Goal: Task Accomplishment & Management: Manage account settings

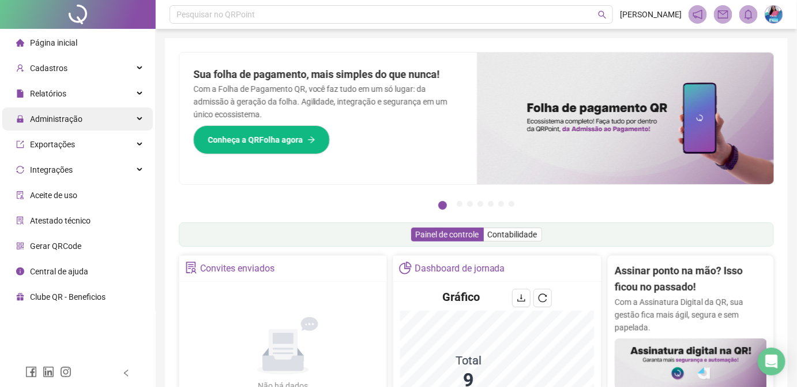
click at [66, 121] on span "Administração" at bounding box center [56, 118] width 53 height 9
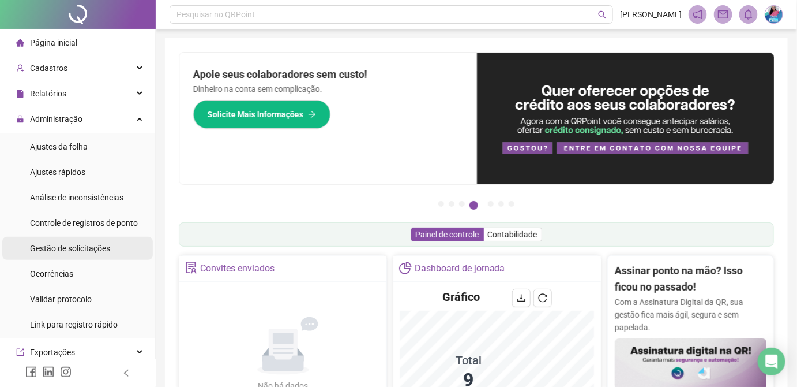
click at [108, 249] on span "Gestão de solicitações" at bounding box center [70, 248] width 80 height 9
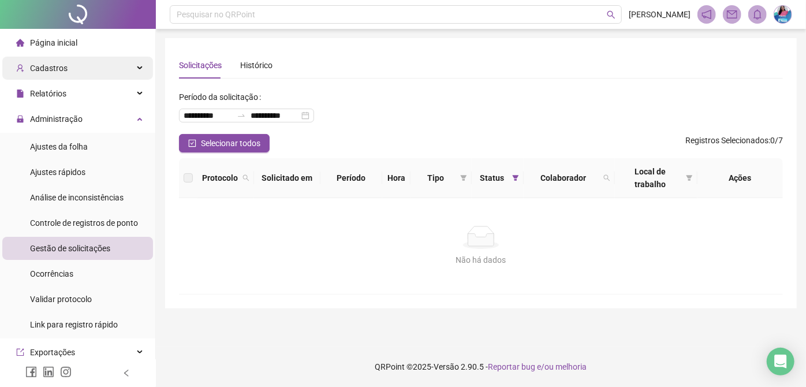
click at [43, 69] on span "Cadastros" at bounding box center [49, 67] width 38 height 9
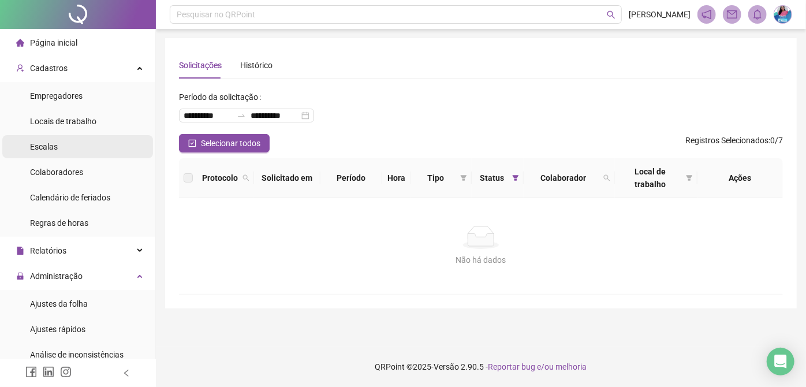
click at [62, 145] on li "Escalas" at bounding box center [77, 146] width 151 height 23
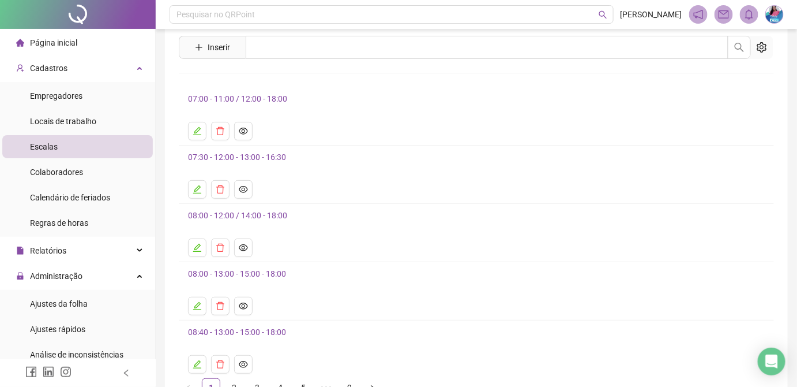
scroll to position [52, 0]
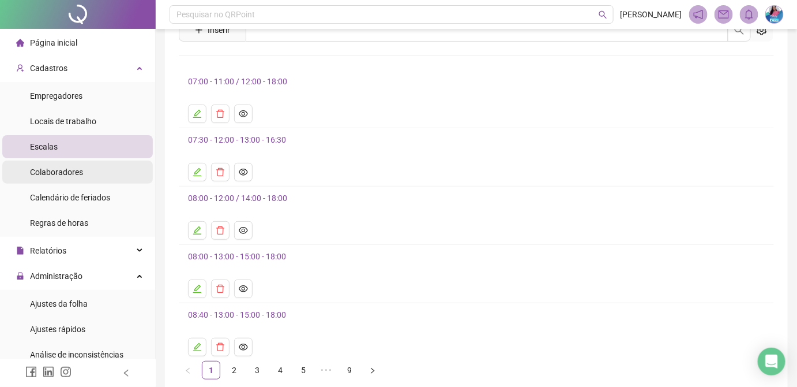
click at [80, 171] on span "Colaboradores" at bounding box center [56, 171] width 53 height 9
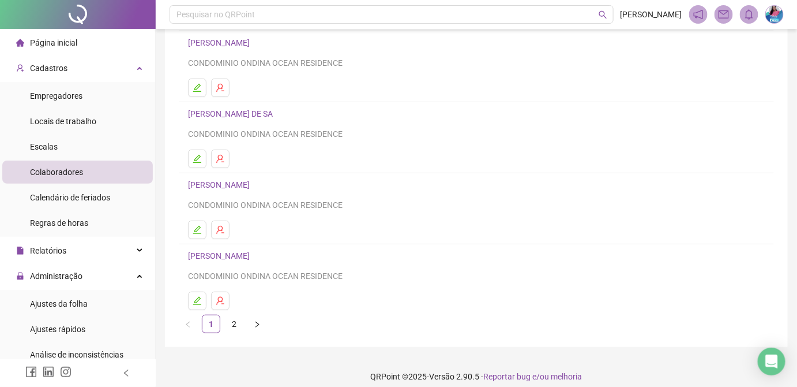
scroll to position [170, 0]
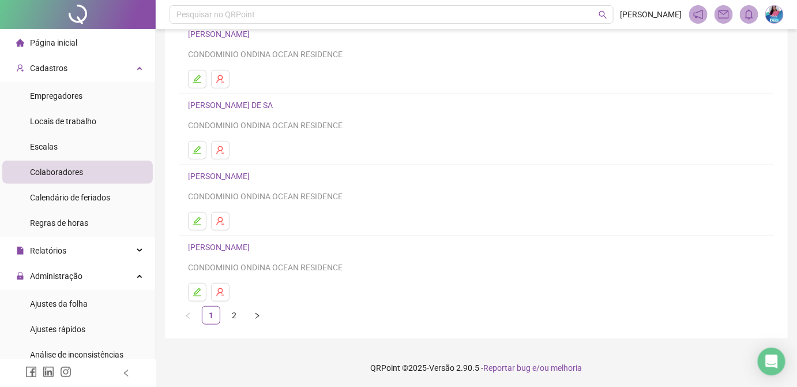
click at [234, 314] on link "2" at bounding box center [234, 314] width 17 height 17
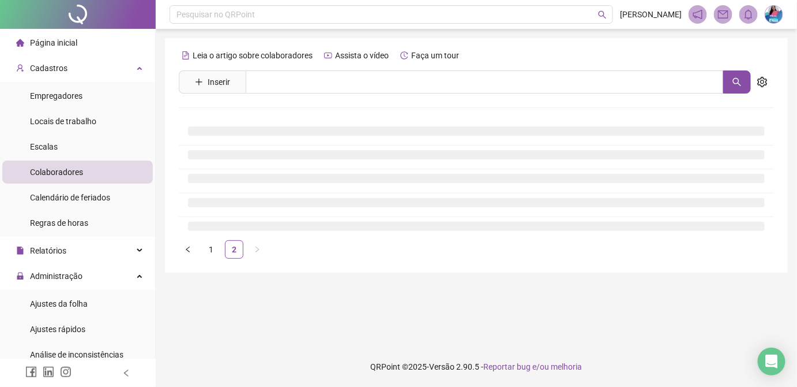
scroll to position [0, 0]
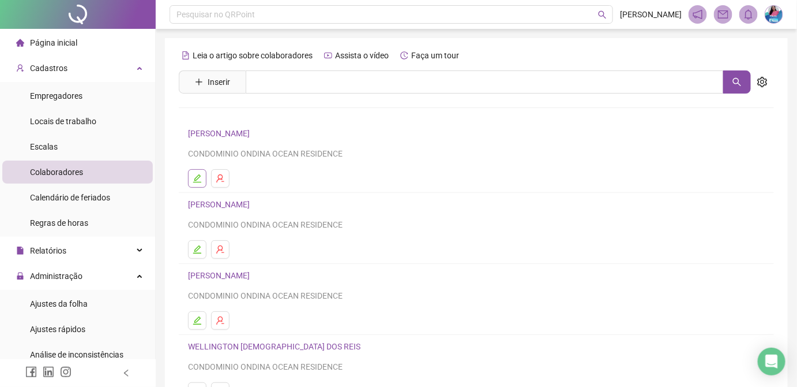
click at [200, 177] on icon "edit" at bounding box center [197, 178] width 9 height 9
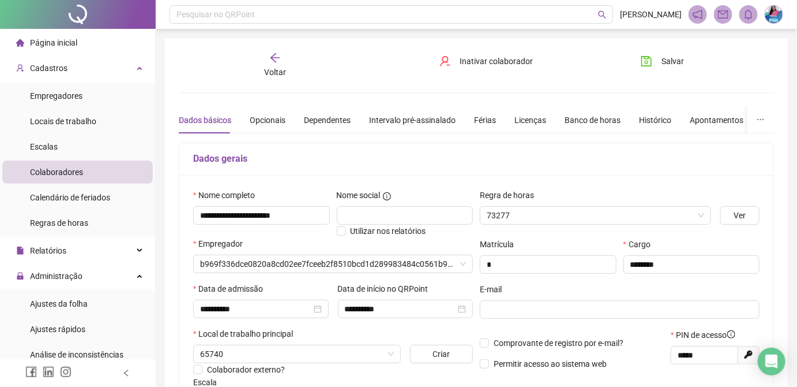
type input "**********"
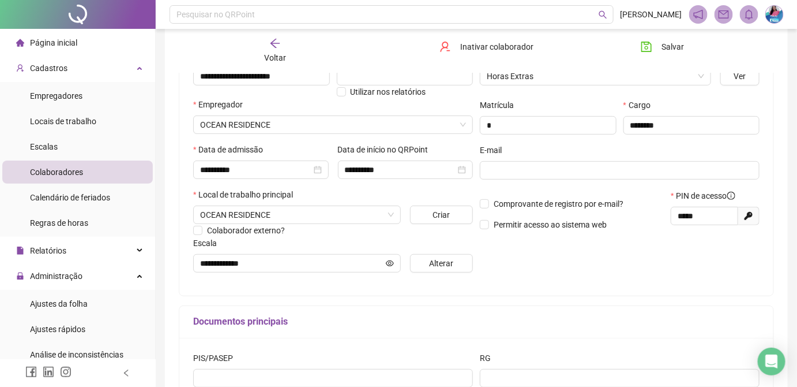
scroll to position [157, 0]
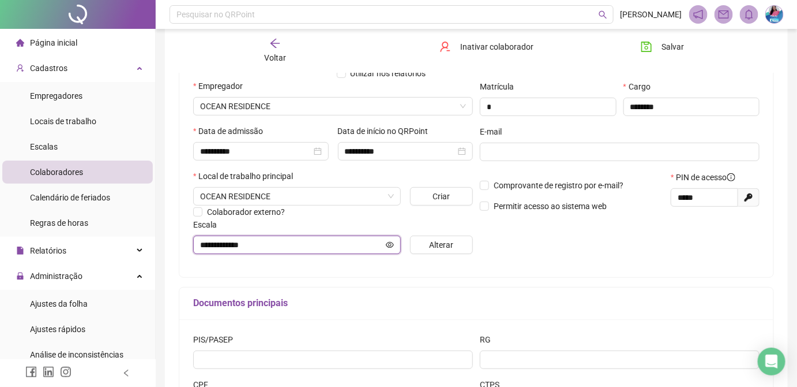
click at [392, 244] on icon "eye" at bounding box center [390, 245] width 8 height 6
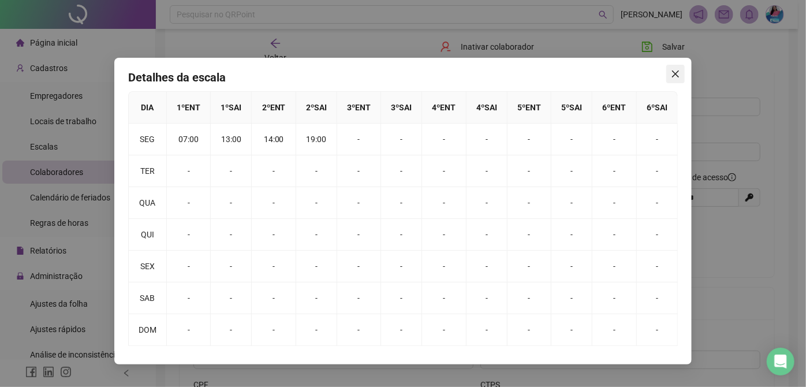
click at [672, 73] on icon "close" at bounding box center [675, 73] width 9 height 9
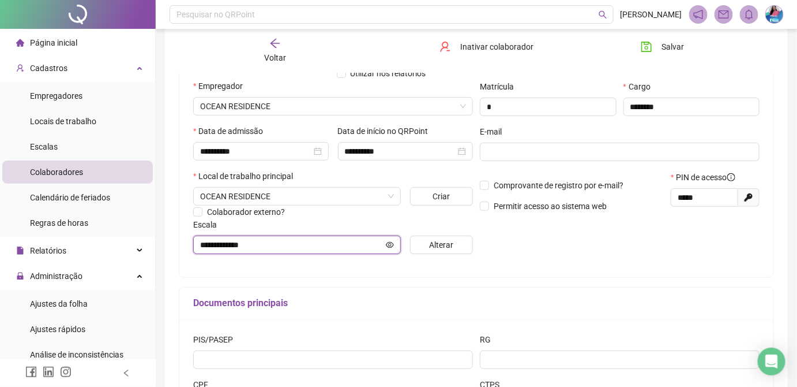
click at [391, 244] on icon "eye" at bounding box center [390, 245] width 8 height 6
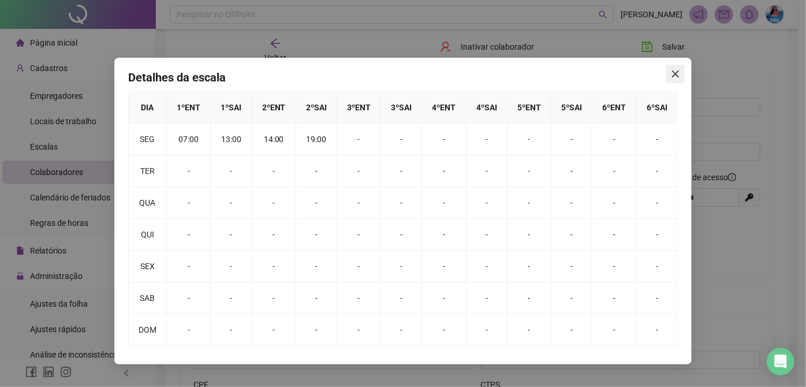
click at [677, 76] on icon "close" at bounding box center [675, 73] width 7 height 7
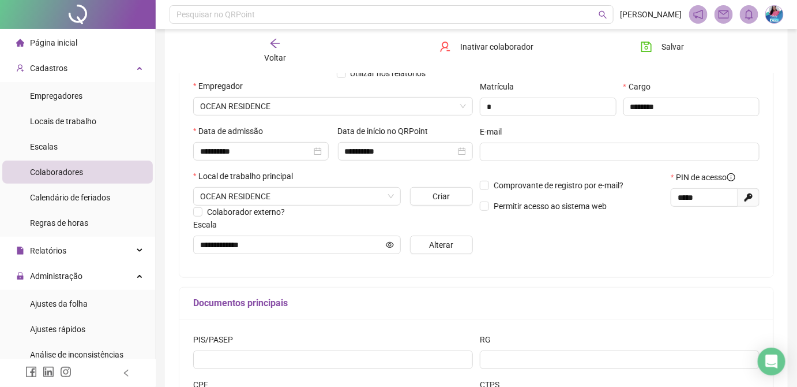
click at [73, 167] on span "Colaboradores" at bounding box center [56, 171] width 53 height 9
click at [436, 248] on span "Alterar" at bounding box center [441, 244] width 24 height 13
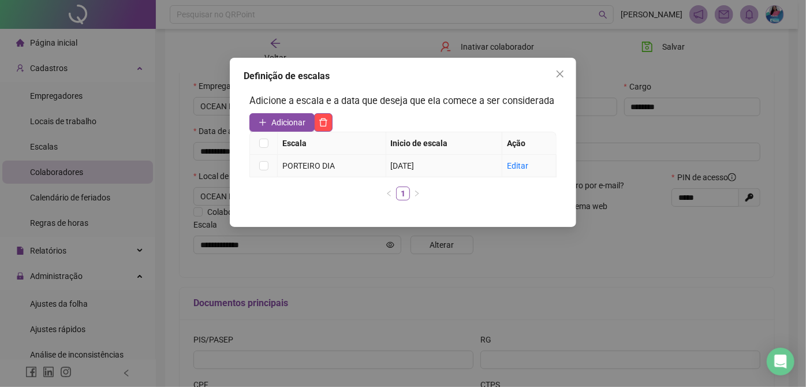
click at [394, 168] on span "[DATE]" at bounding box center [403, 165] width 24 height 9
click at [391, 166] on td "[DATE]" at bounding box center [444, 166] width 117 height 23
click at [526, 167] on link "Editar" at bounding box center [517, 165] width 21 height 9
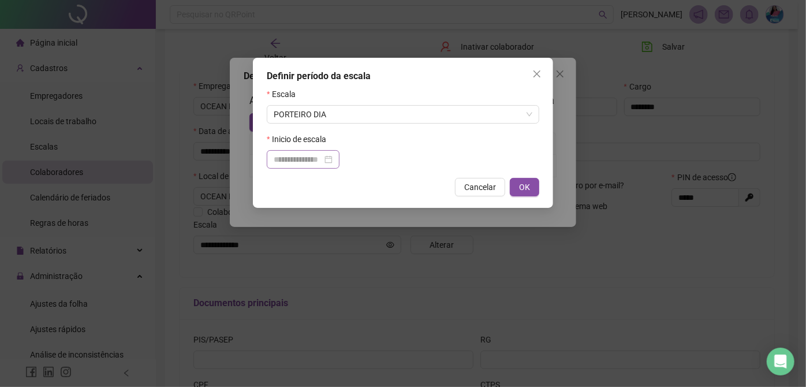
click at [332, 158] on div at bounding box center [303, 159] width 59 height 13
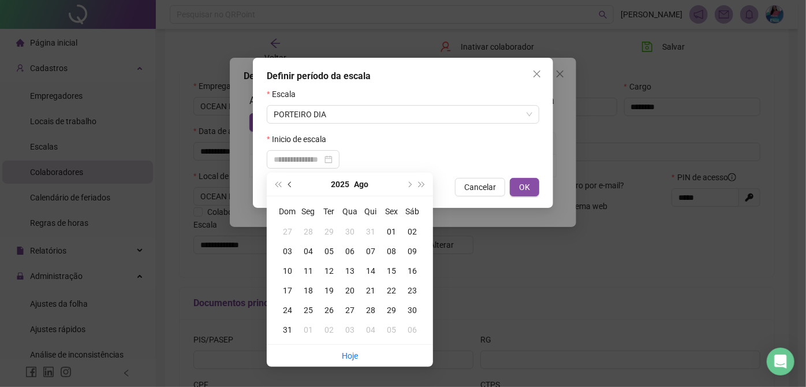
click at [289, 180] on button "prev-year" at bounding box center [290, 184] width 13 height 23
click at [289, 181] on button "prev-year" at bounding box center [290, 184] width 13 height 23
type input "**********"
click at [310, 233] on div "02" at bounding box center [308, 231] width 21 height 13
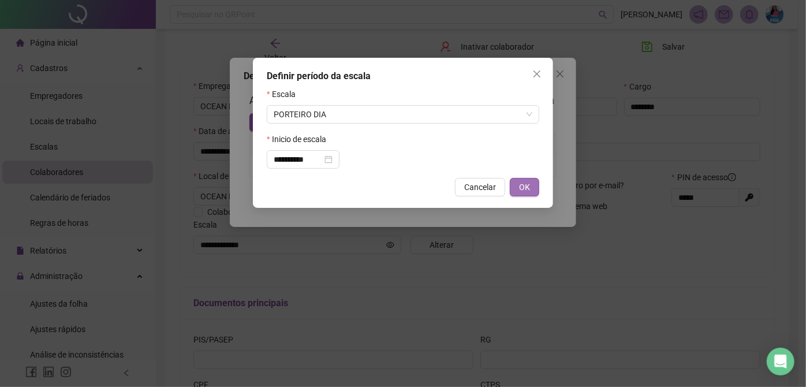
click at [532, 183] on button "OK" at bounding box center [524, 187] width 29 height 18
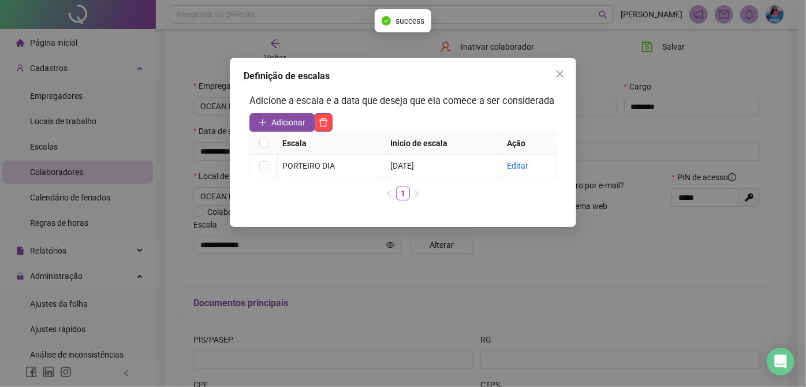
click at [668, 42] on div "Definição de escalas Adicione a escala e a data que deseja que ela comece a ser…" at bounding box center [403, 193] width 806 height 387
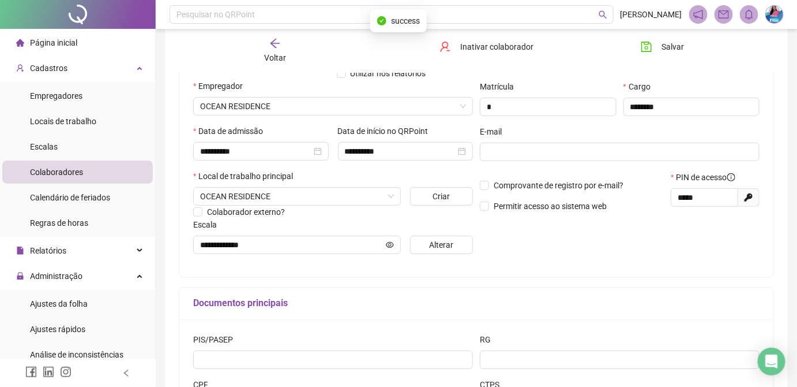
click at [668, 43] on span "Salvar" at bounding box center [673, 46] width 23 height 13
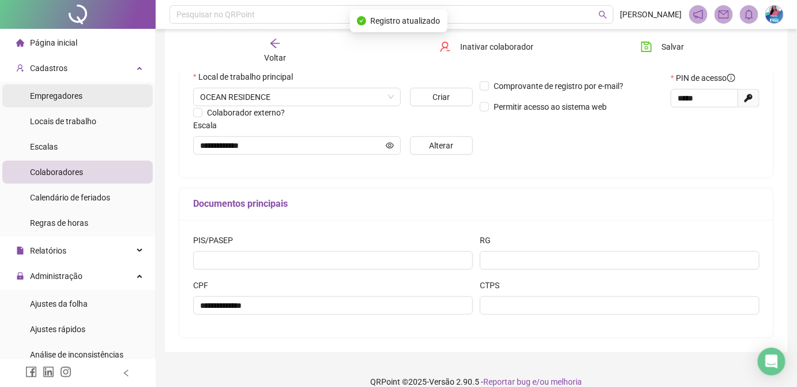
scroll to position [262, 0]
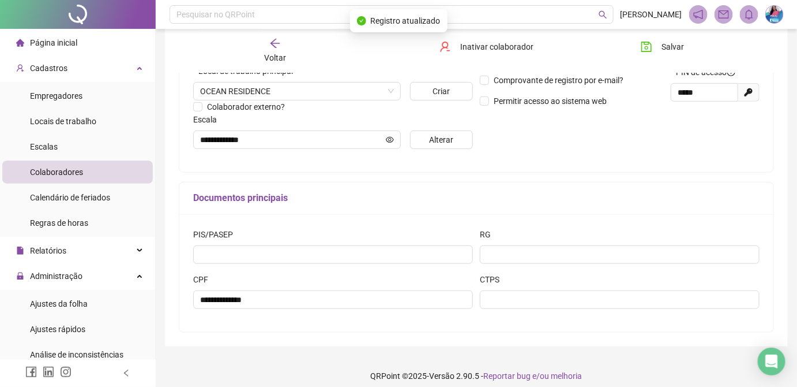
click at [70, 1] on div at bounding box center [78, 14] width 156 height 29
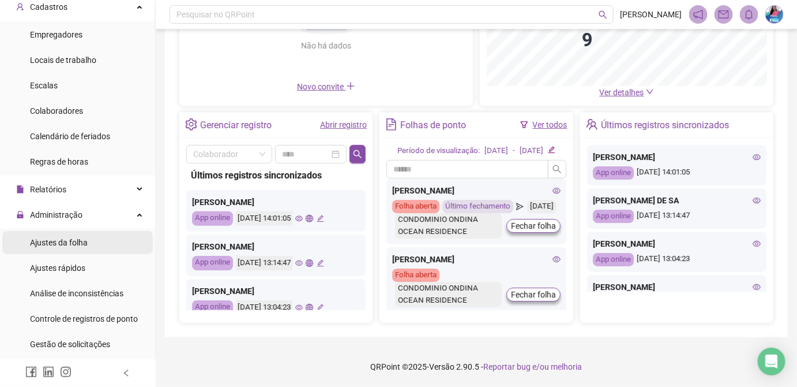
scroll to position [104, 0]
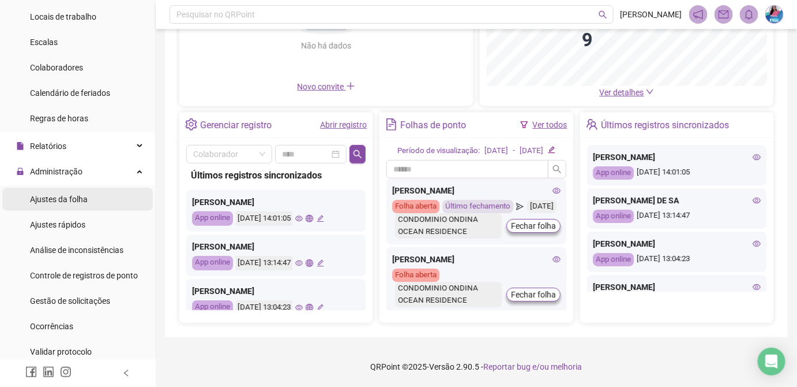
click at [73, 196] on span "Ajustes da folha" at bounding box center [59, 198] width 58 height 9
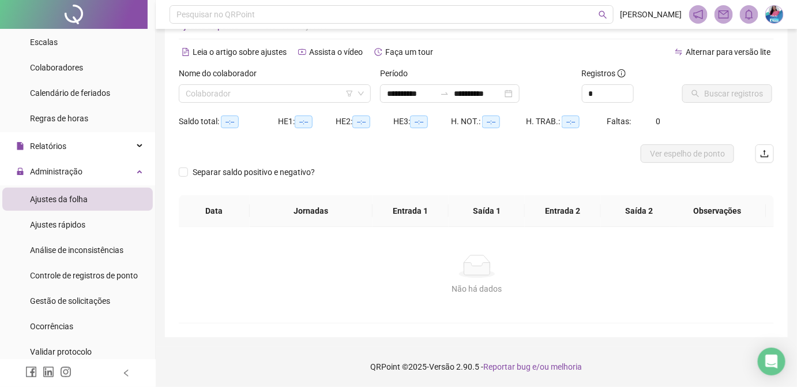
scroll to position [38, 0]
click at [227, 98] on input "search" at bounding box center [270, 94] width 168 height 17
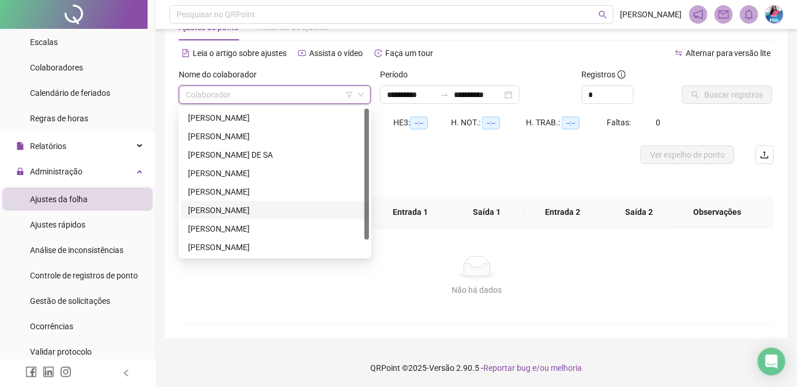
click at [245, 207] on div "[PERSON_NAME]" at bounding box center [275, 210] width 174 height 13
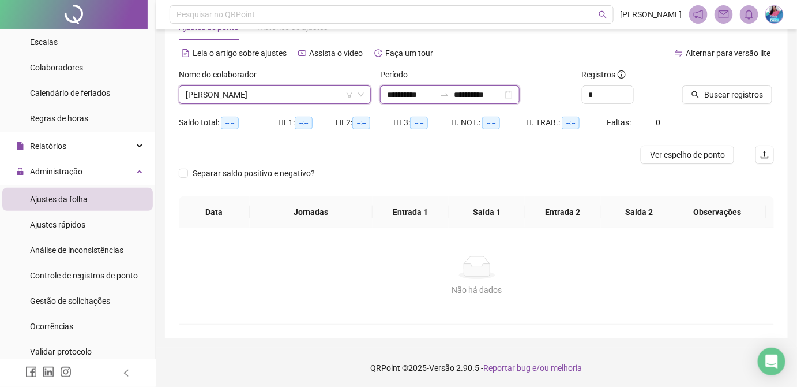
click at [389, 92] on input "**********" at bounding box center [411, 94] width 48 height 13
click at [388, 95] on input "**********" at bounding box center [411, 94] width 48 height 13
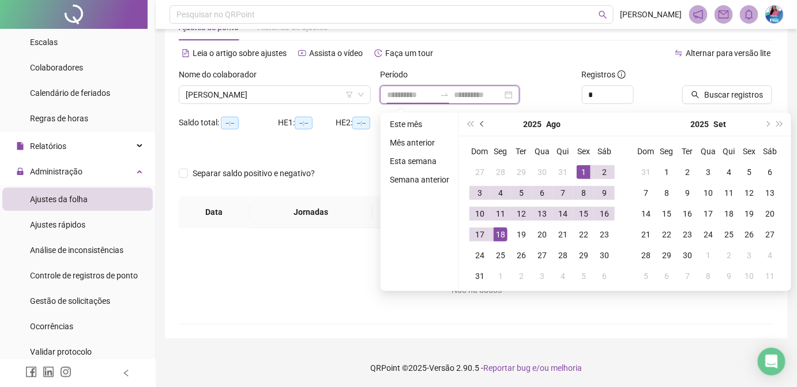
type input "**********"
click at [482, 122] on span "prev-year" at bounding box center [484, 124] width 6 height 6
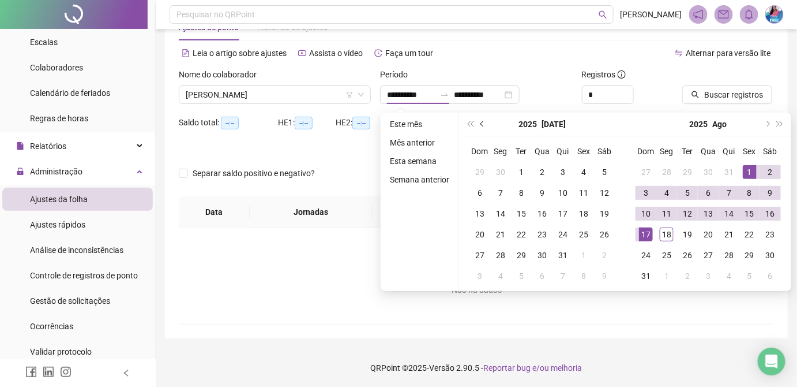
click at [482, 122] on span "prev-year" at bounding box center [484, 124] width 6 height 6
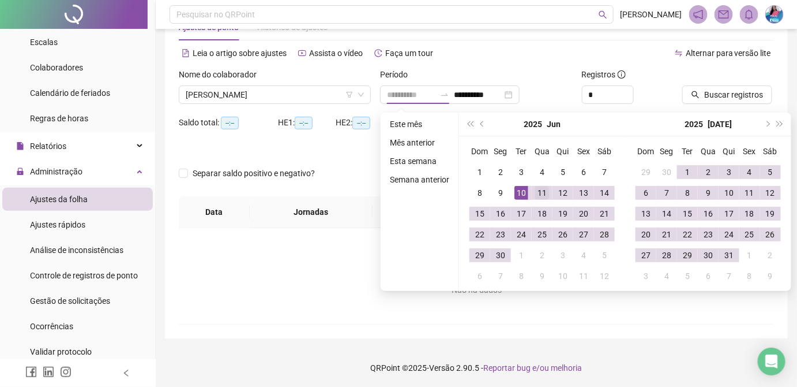
type input "**********"
click at [548, 192] on div "11" at bounding box center [542, 193] width 14 height 14
click at [454, 93] on div at bounding box center [445, 94] width 18 height 9
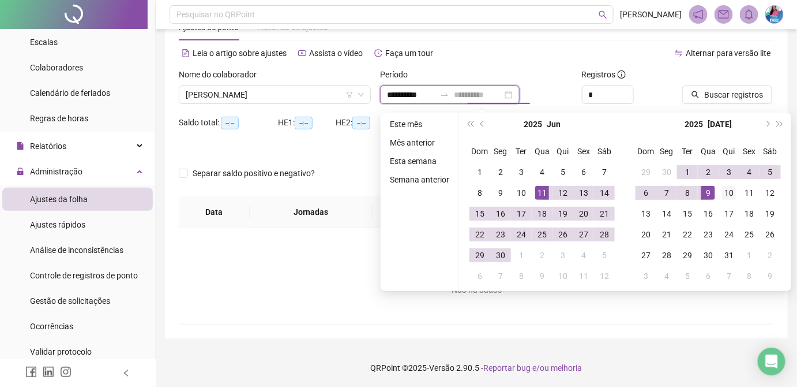
type input "**********"
click at [729, 191] on div "10" at bounding box center [729, 193] width 14 height 14
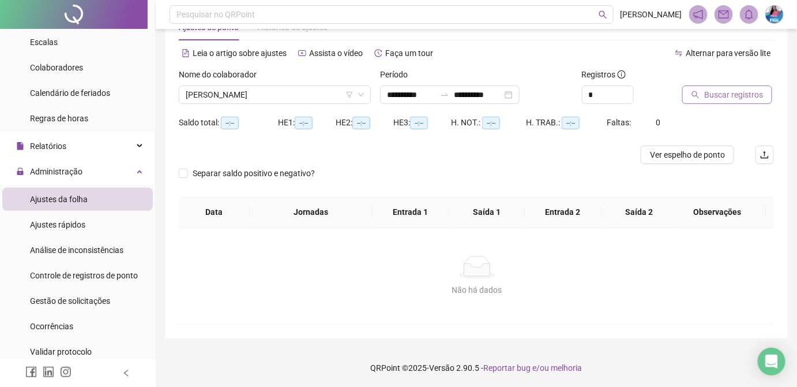
click at [714, 95] on span "Buscar registros" at bounding box center [734, 94] width 59 height 13
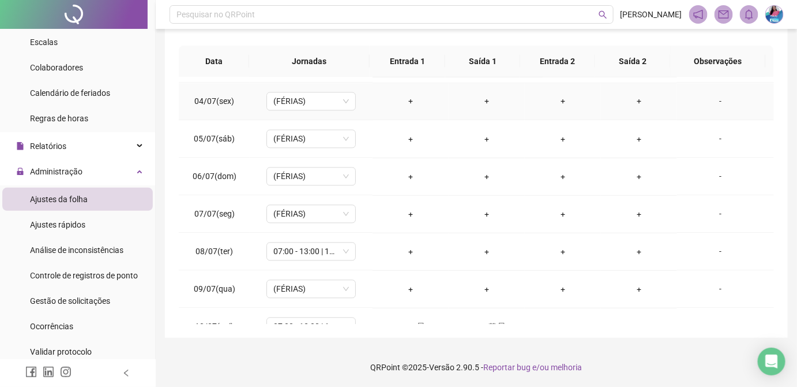
scroll to position [874, 0]
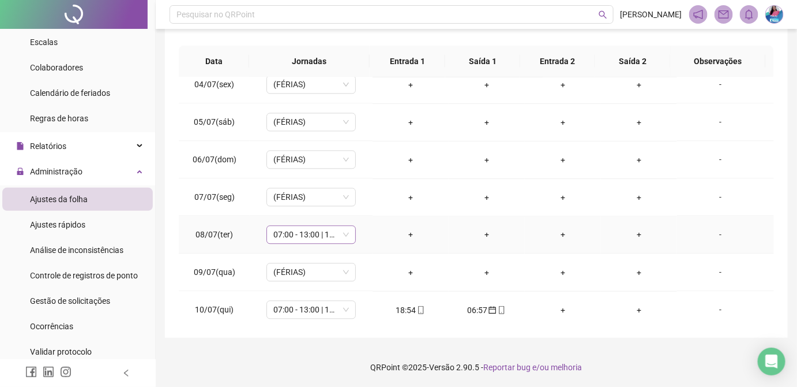
click at [343, 229] on span "07:00 - 13:00 | 14:00 - 19:00" at bounding box center [312, 234] width 76 height 17
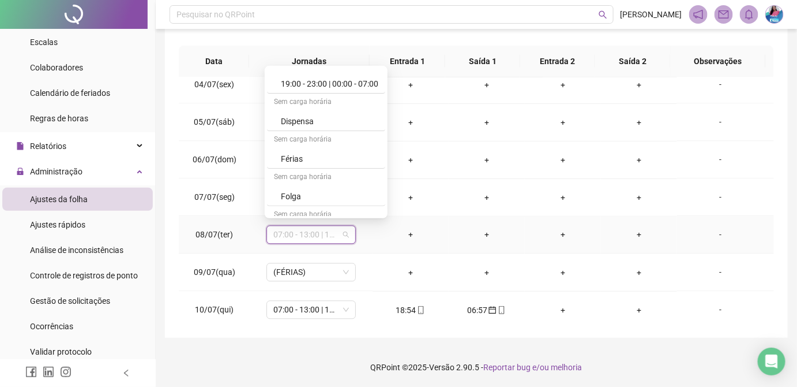
scroll to position [1501, 0]
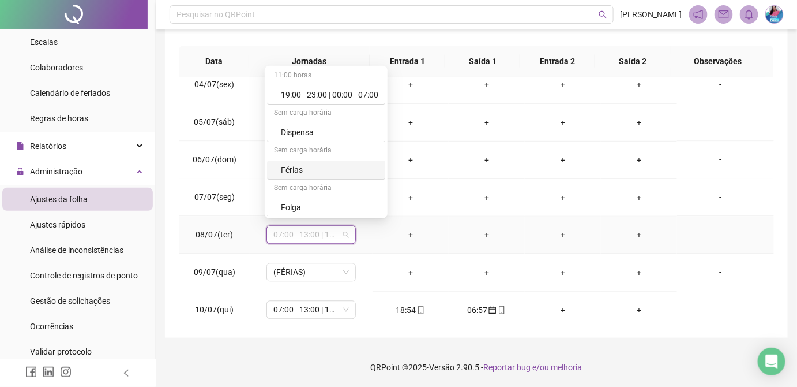
click at [301, 163] on div "Férias" at bounding box center [330, 169] width 98 height 13
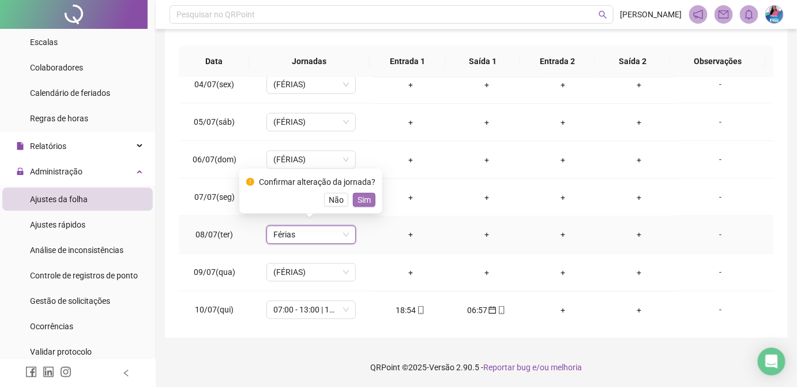
click at [370, 200] on button "Sim" at bounding box center [364, 200] width 23 height 14
